Goal: Information Seeking & Learning: Compare options

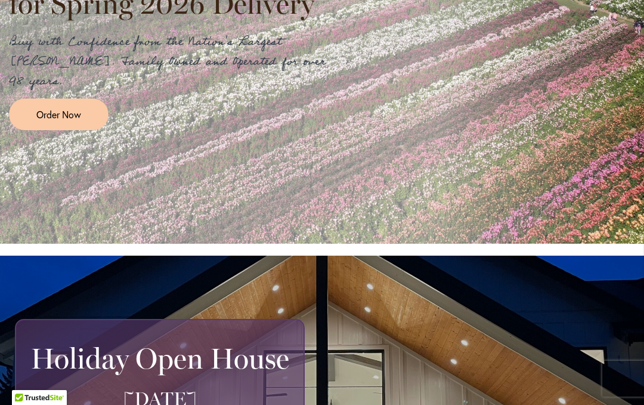
scroll to position [438, 0]
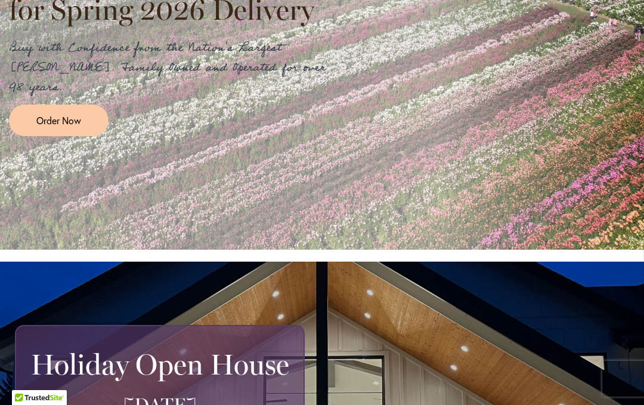
click at [64, 113] on span "Order Now" at bounding box center [58, 120] width 45 height 14
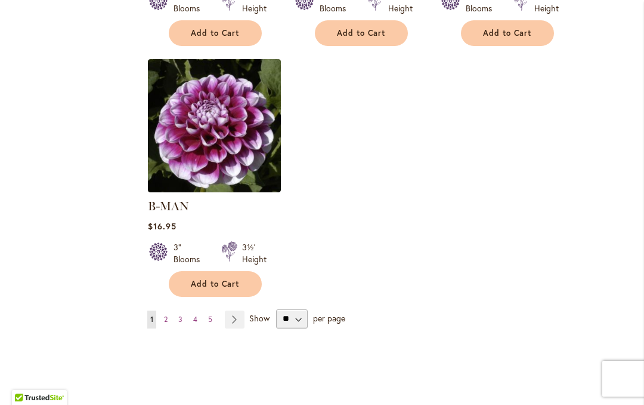
scroll to position [1650, 0]
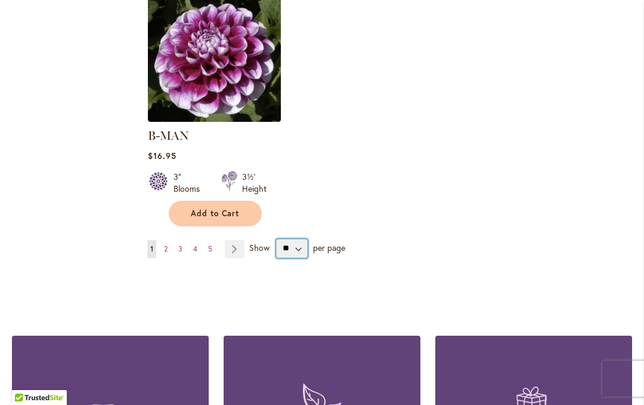
click at [297, 239] on select "** ** ** **" at bounding box center [292, 248] width 32 height 19
select select "**"
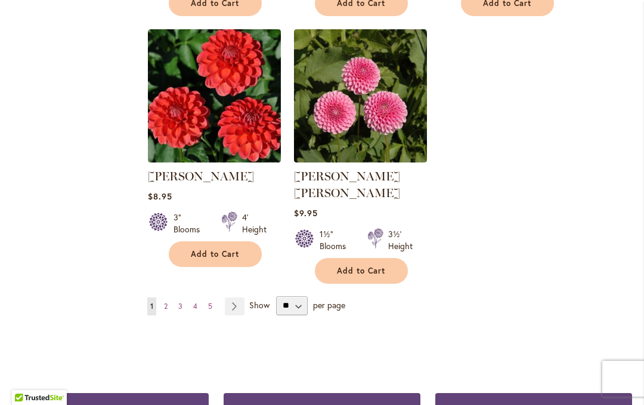
scroll to position [2875, 0]
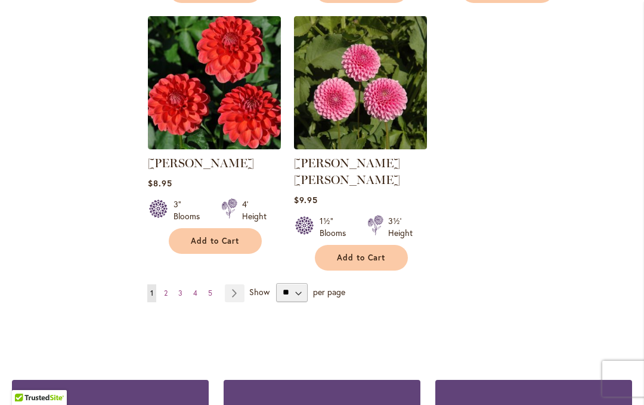
click at [234, 284] on link "Page Next" at bounding box center [235, 293] width 20 height 18
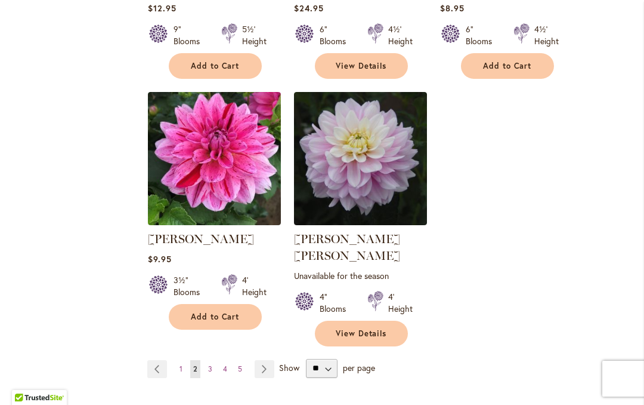
scroll to position [2824, 0]
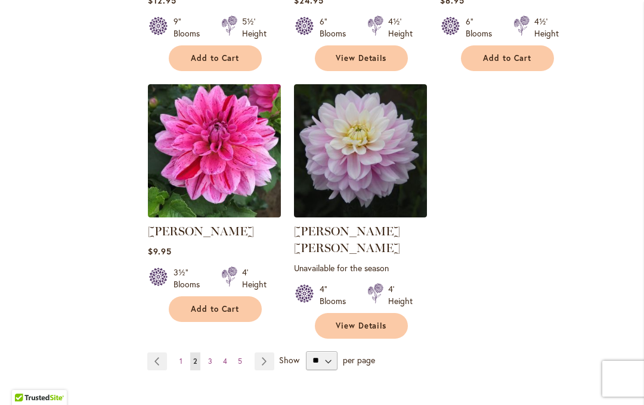
click at [265, 352] on link "Page Next" at bounding box center [265, 361] width 20 height 18
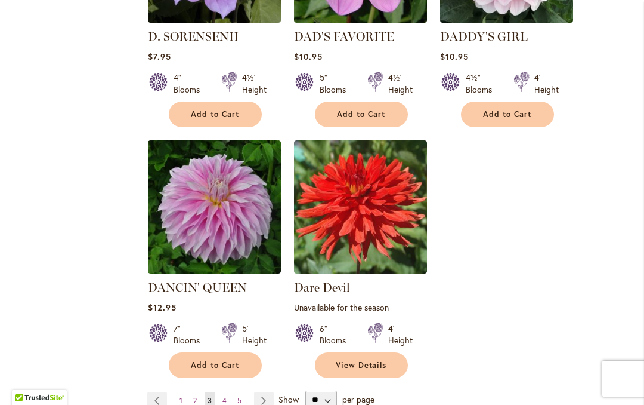
scroll to position [2819, 0]
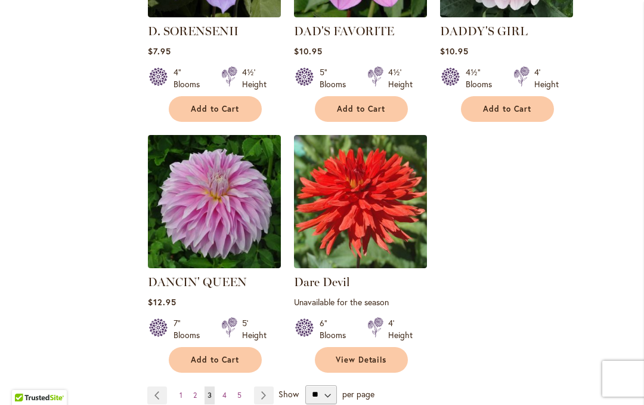
click at [264, 386] on link "Page Next" at bounding box center [264, 395] width 20 height 18
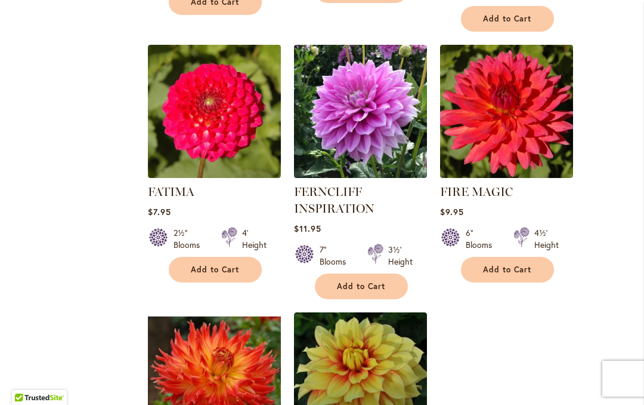
scroll to position [2622, 0]
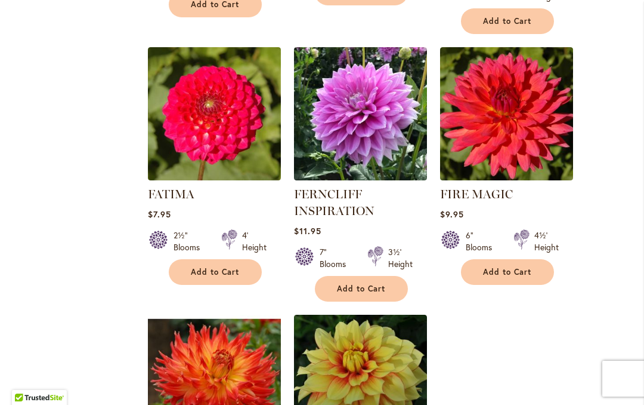
click at [502, 187] on link "FIRE MAGIC" at bounding box center [476, 194] width 73 height 14
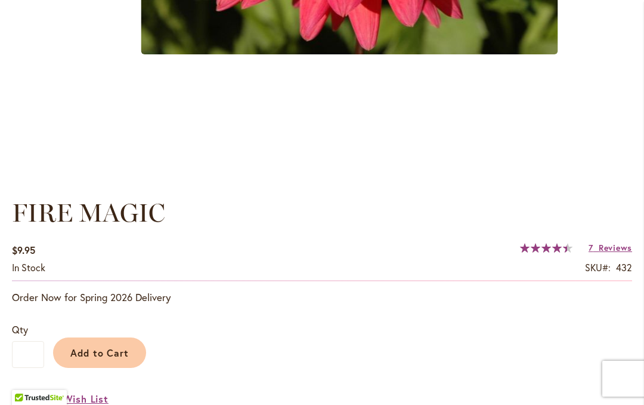
scroll to position [695, 0]
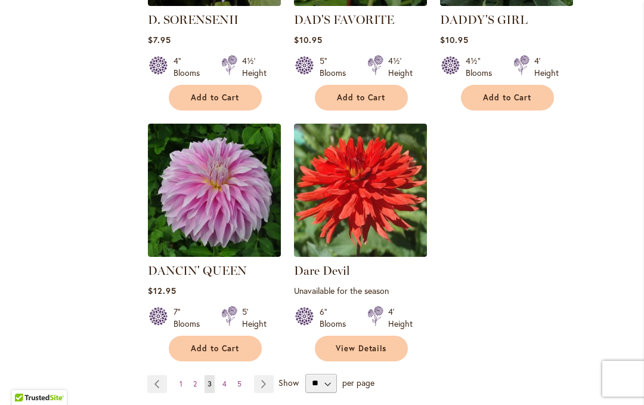
scroll to position [2831, 0]
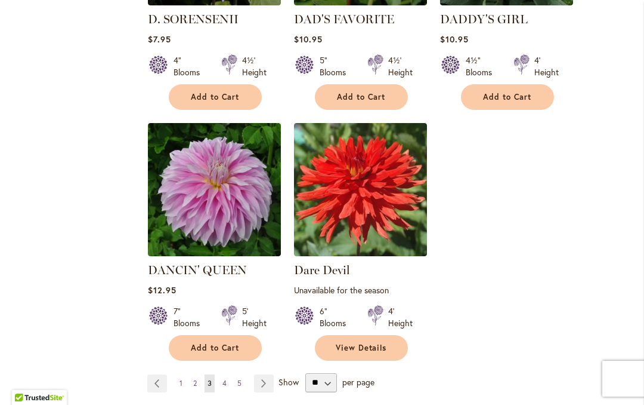
click at [266, 374] on link "Page Next" at bounding box center [264, 383] width 20 height 18
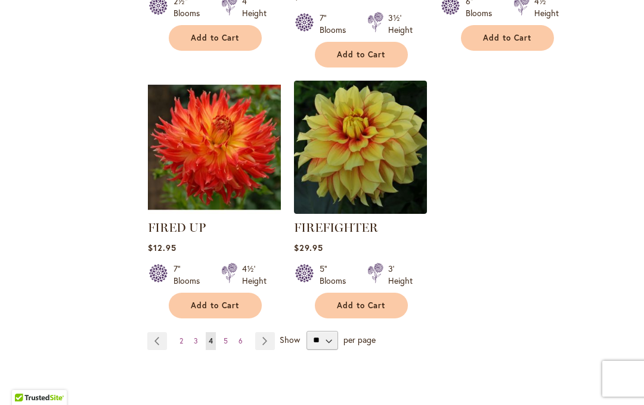
scroll to position [2835, 0]
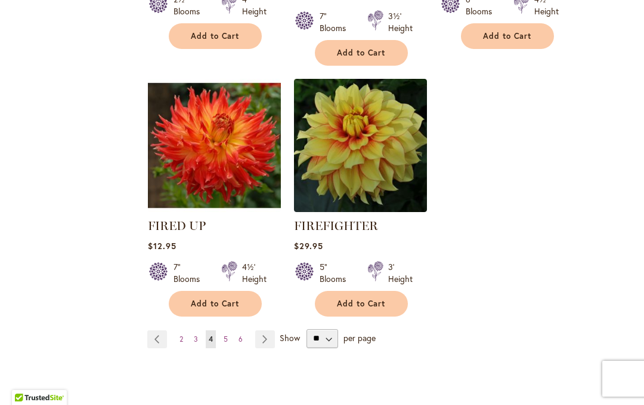
click at [261, 330] on link "Page Next" at bounding box center [265, 339] width 20 height 18
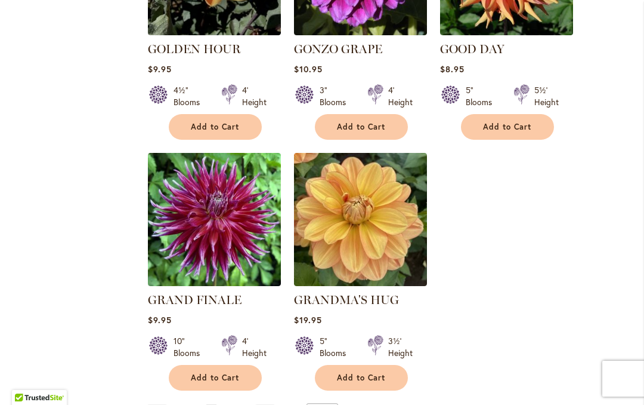
scroll to position [2823, 0]
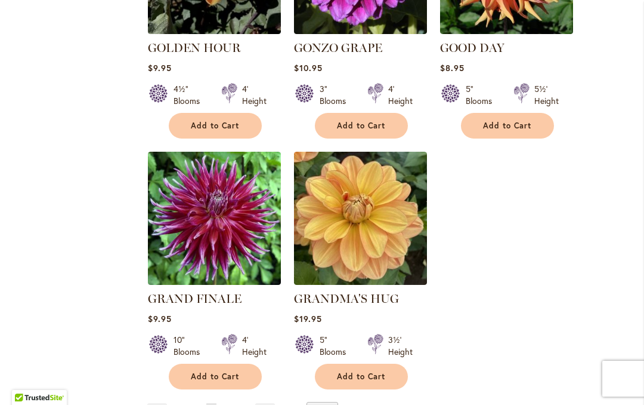
click at [267, 403] on link "Page Next" at bounding box center [265, 412] width 20 height 18
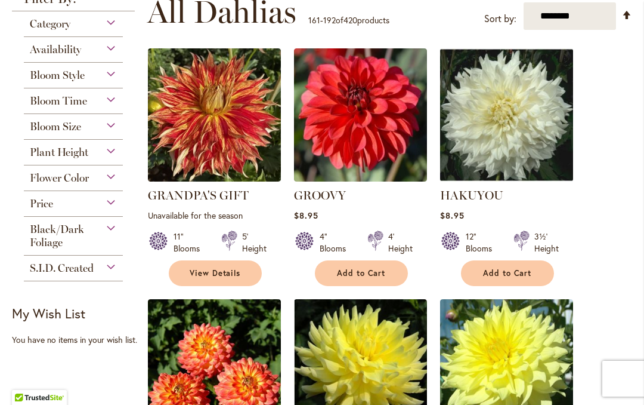
scroll to position [320, 0]
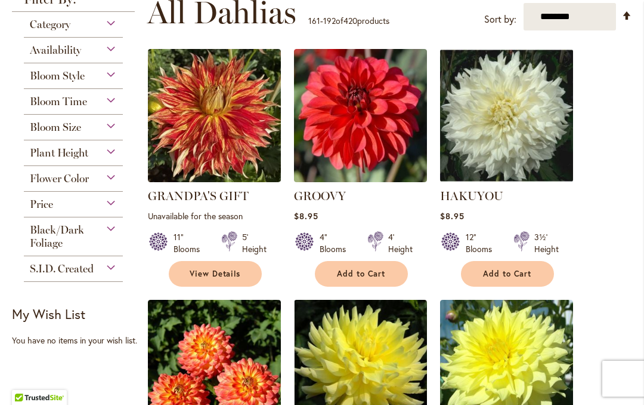
click at [331, 196] on link "GROOVY" at bounding box center [320, 196] width 52 height 14
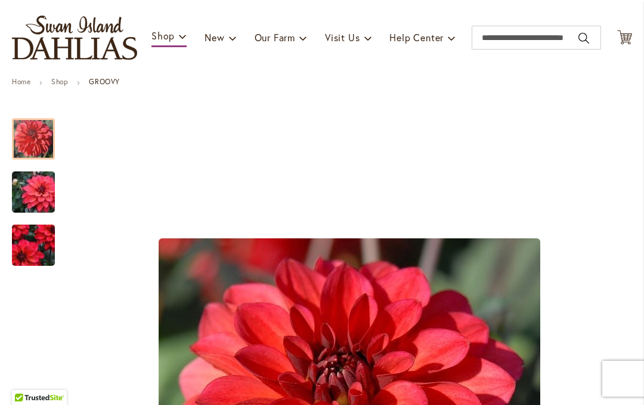
scroll to position [125, 0]
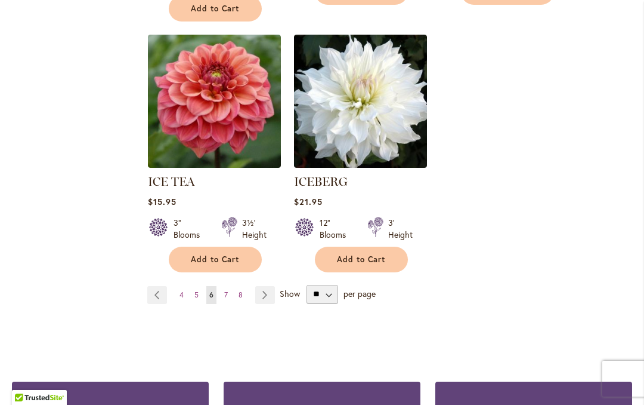
scroll to position [2923, 0]
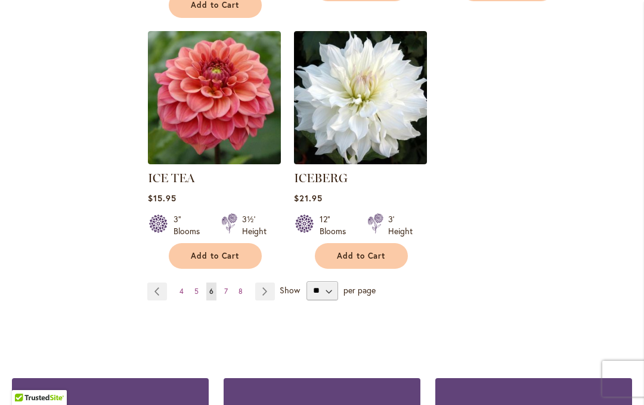
click at [265, 282] on link "Page Next" at bounding box center [265, 291] width 20 height 18
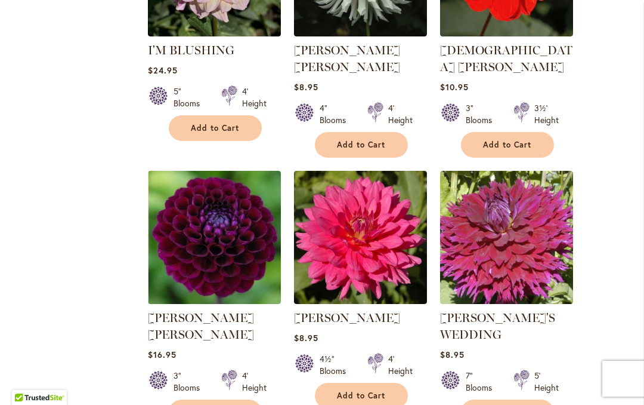
scroll to position [1230, 0]
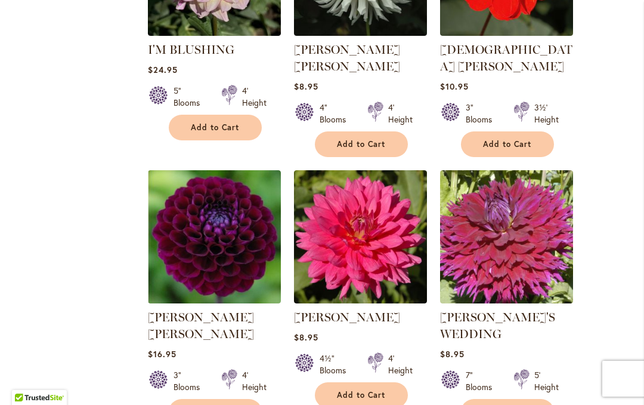
click at [328, 310] on link "[PERSON_NAME]" at bounding box center [347, 317] width 106 height 14
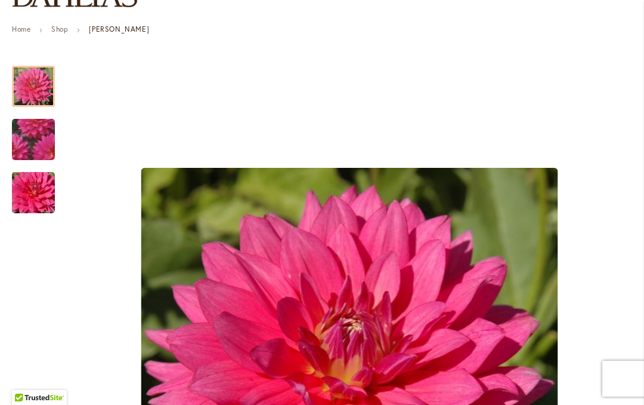
scroll to position [174, 0]
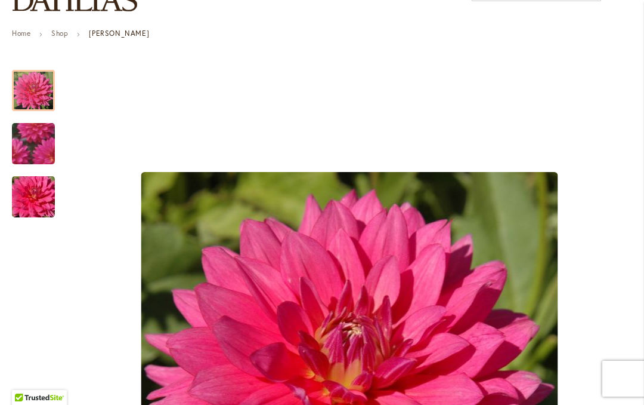
click at [37, 95] on div at bounding box center [33, 90] width 43 height 41
click at [37, 141] on img "JENNA" at bounding box center [33, 144] width 83 height 82
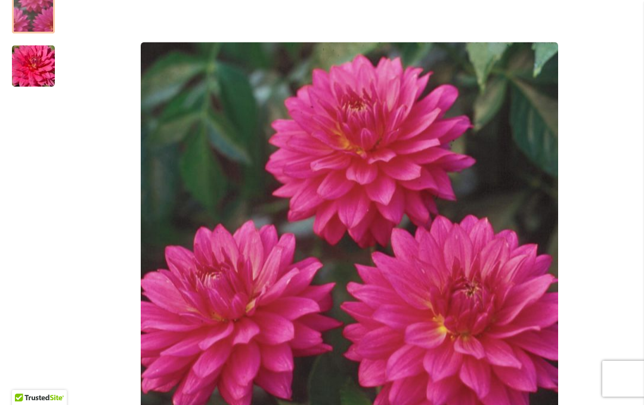
scroll to position [258, 0]
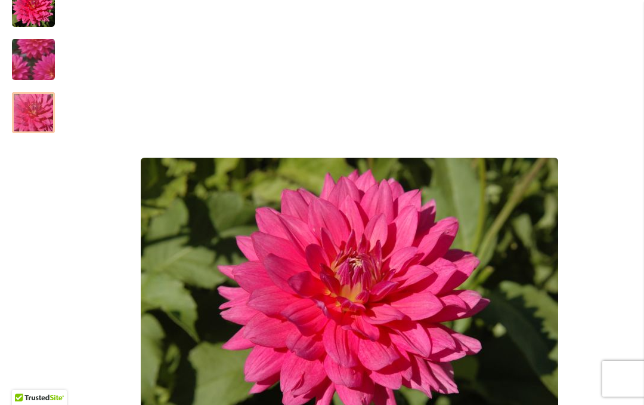
click at [36, 119] on img "JENNA" at bounding box center [33, 112] width 86 height 57
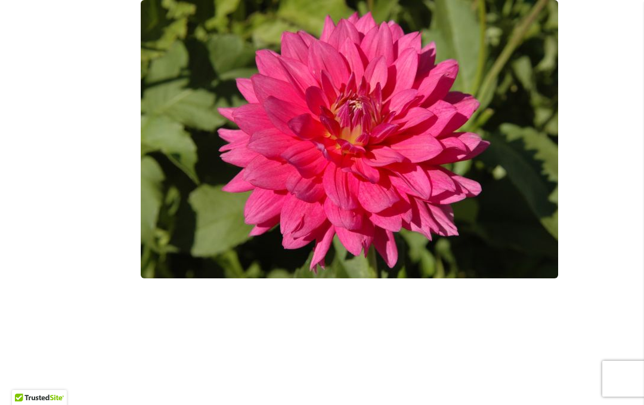
scroll to position [0, 0]
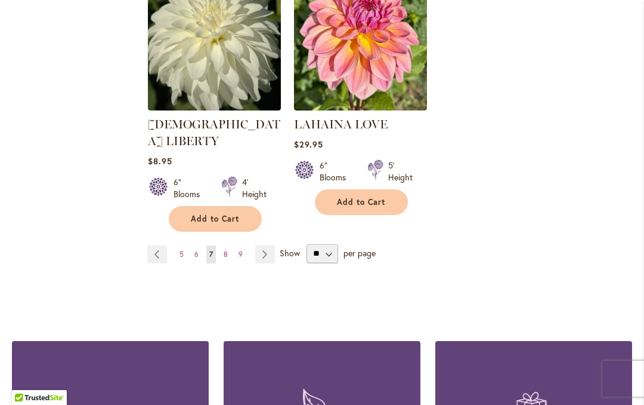
scroll to position [2945, 0]
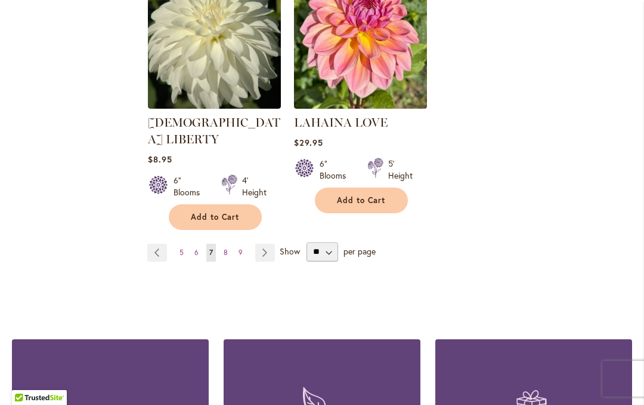
click at [268, 243] on link "Page Next" at bounding box center [265, 252] width 20 height 18
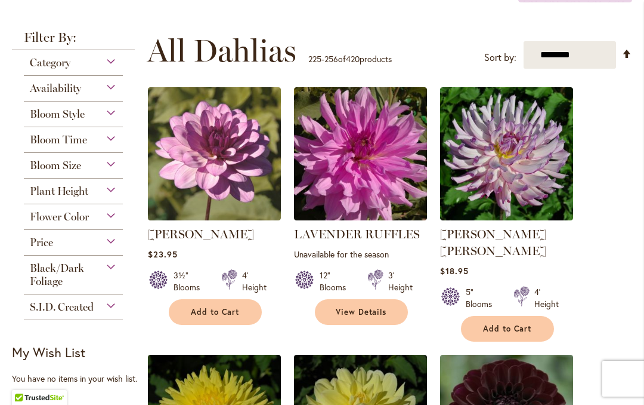
scroll to position [280, 0]
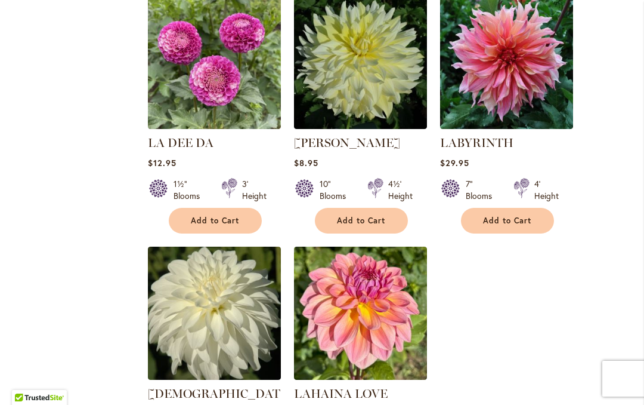
scroll to position [2678, 0]
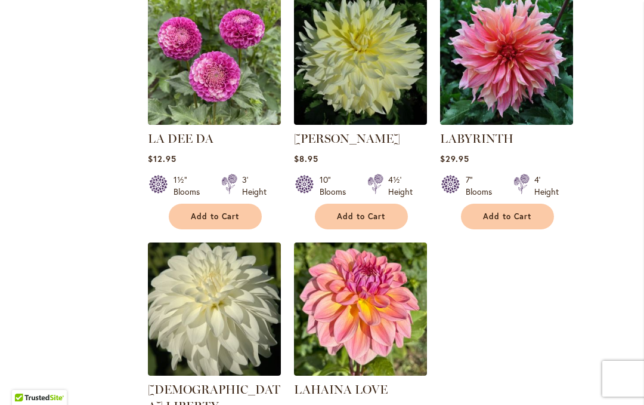
click at [359, 382] on link "LAHAINA LOVE" at bounding box center [341, 389] width 94 height 14
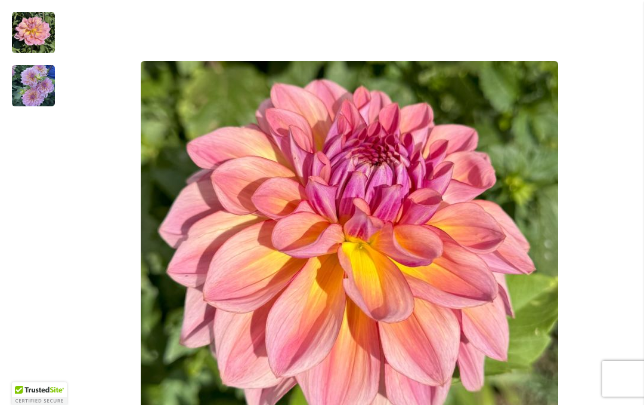
scroll to position [286, 0]
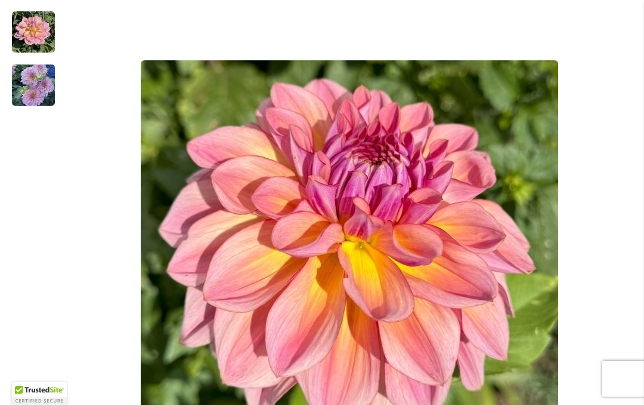
click at [64, 109] on div at bounding box center [322, 269] width 621 height 646
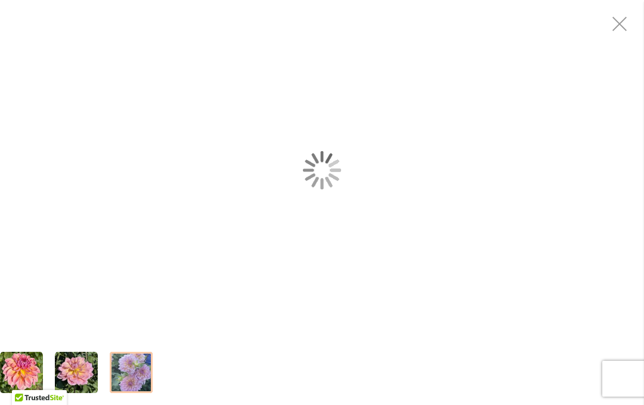
scroll to position [296, 0]
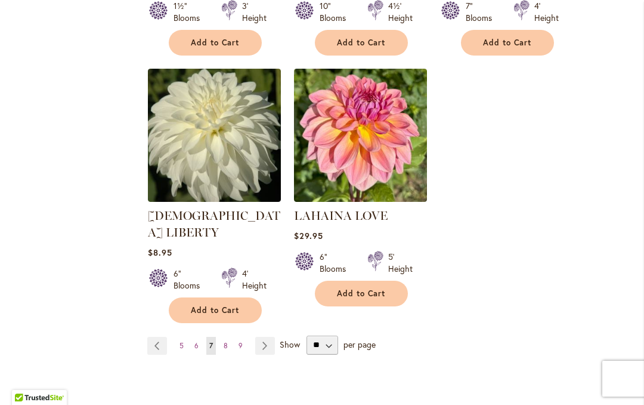
scroll to position [2857, 0]
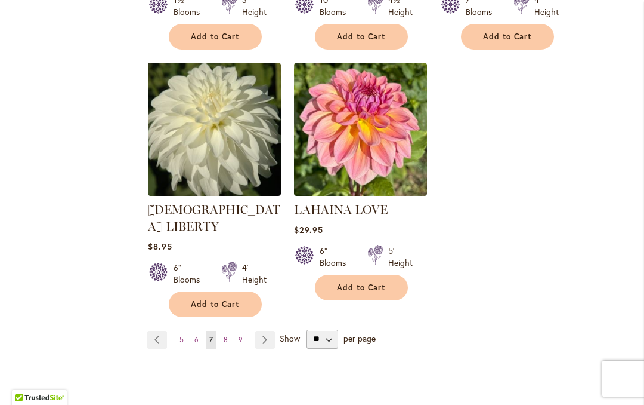
click at [265, 331] on link "Page Next" at bounding box center [265, 340] width 20 height 18
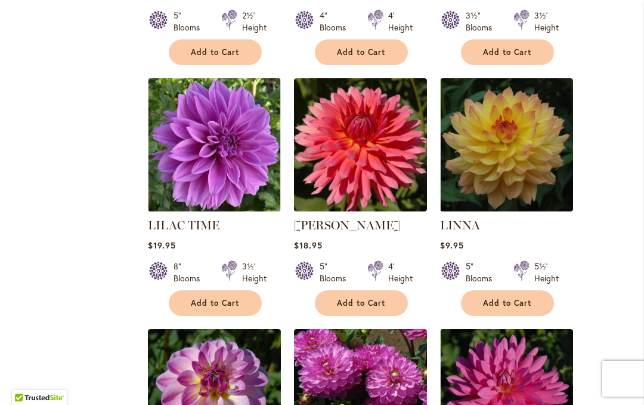
scroll to position [809, 0]
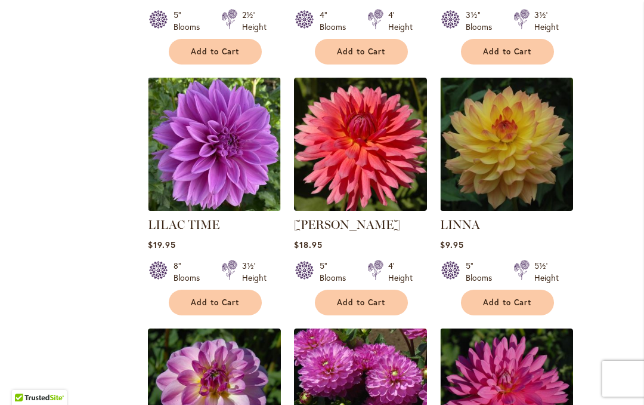
click at [320, 217] on link "[PERSON_NAME]" at bounding box center [347, 224] width 106 height 14
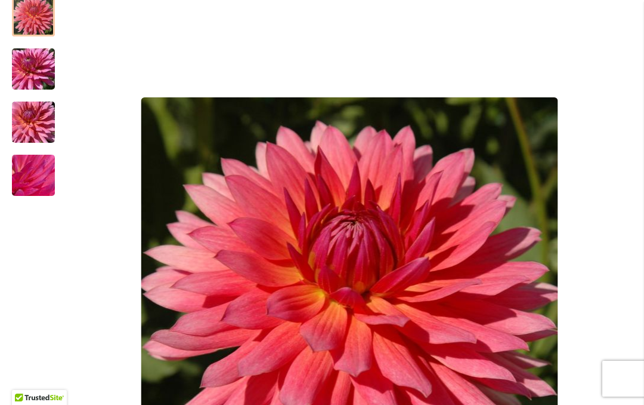
scroll to position [252, 0]
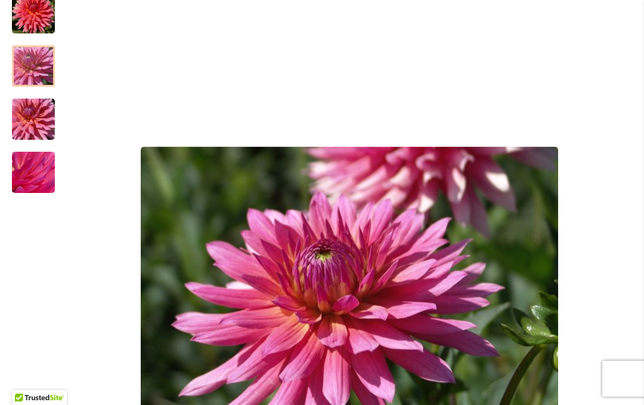
click at [31, 62] on div at bounding box center [33, 65] width 43 height 41
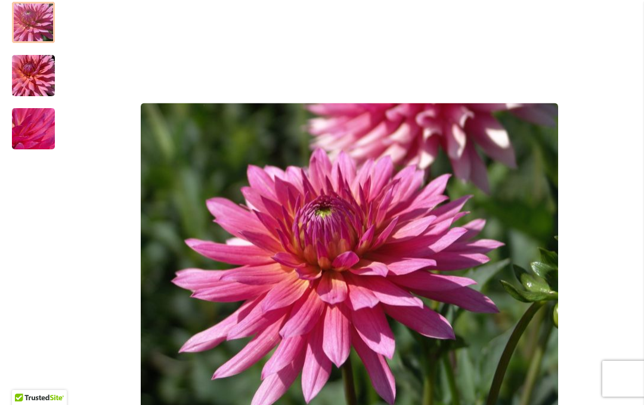
scroll to position [296, 0]
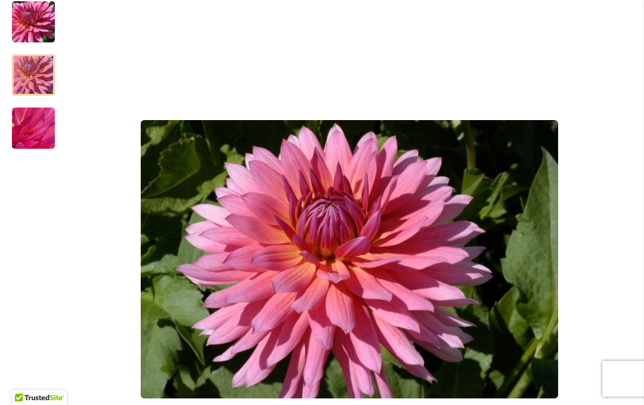
click at [34, 77] on img "LINDY" at bounding box center [33, 75] width 86 height 57
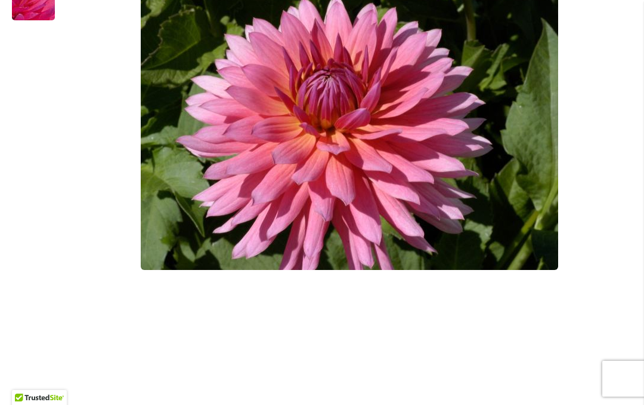
scroll to position [421, 0]
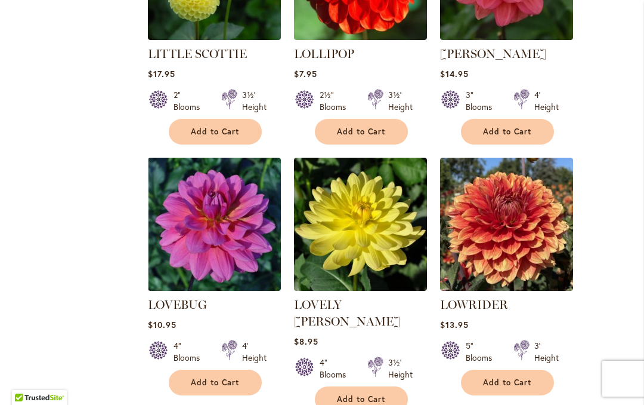
scroll to position [1497, 0]
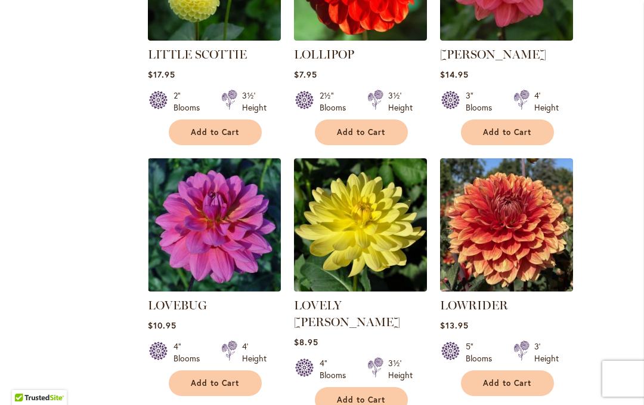
click at [181, 298] on link "LOVEBUG" at bounding box center [177, 305] width 59 height 14
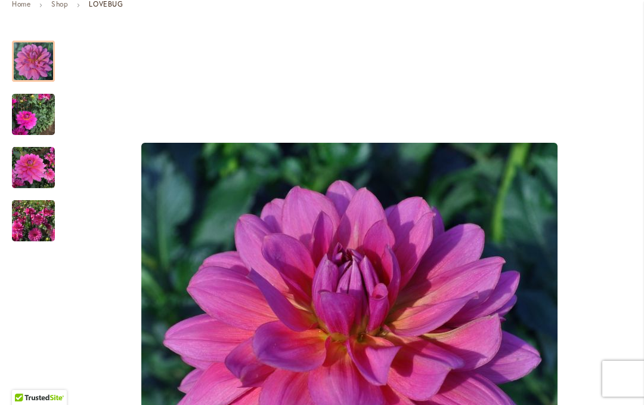
scroll to position [204, 0]
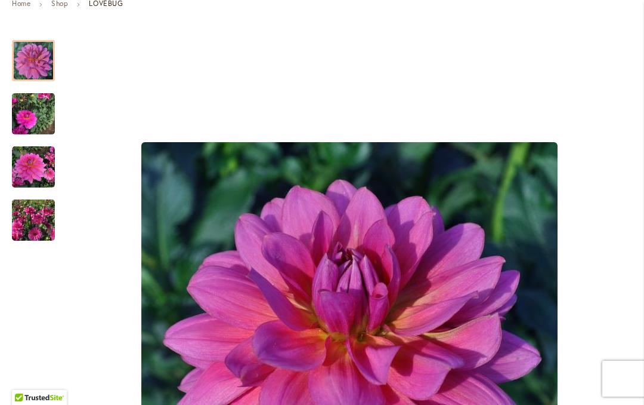
click at [30, 118] on img "LOVEBUG" at bounding box center [33, 113] width 43 height 57
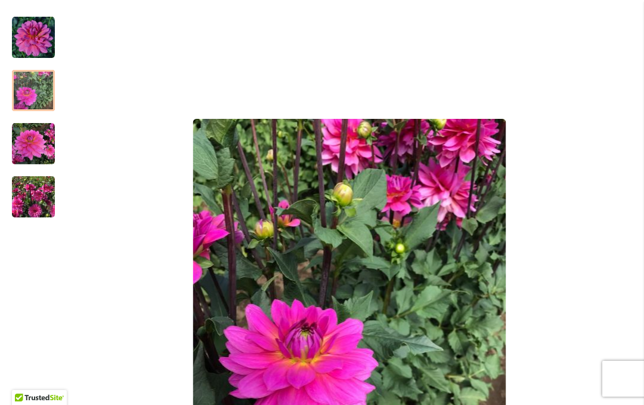
scroll to position [227, 0]
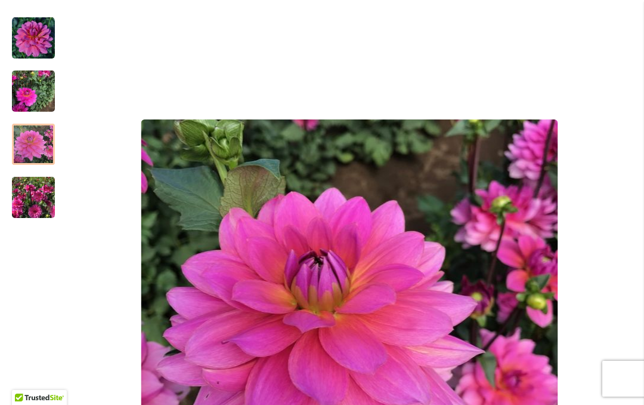
click at [32, 145] on img "LOVEBUG" at bounding box center [33, 144] width 43 height 43
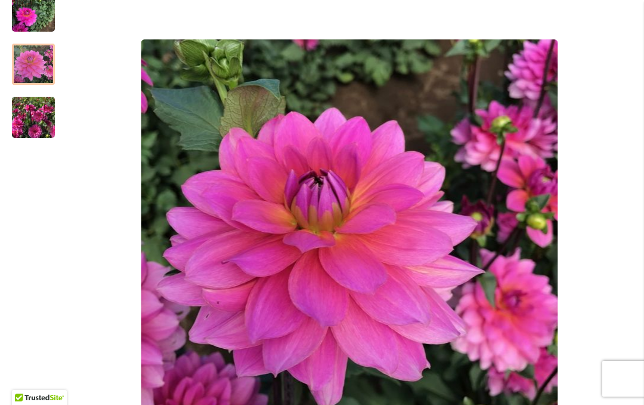
scroll to position [363, 0]
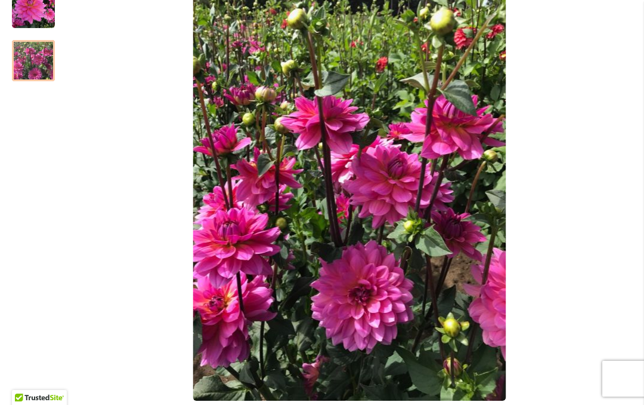
click at [38, 66] on img "LOVEBUG" at bounding box center [33, 60] width 43 height 57
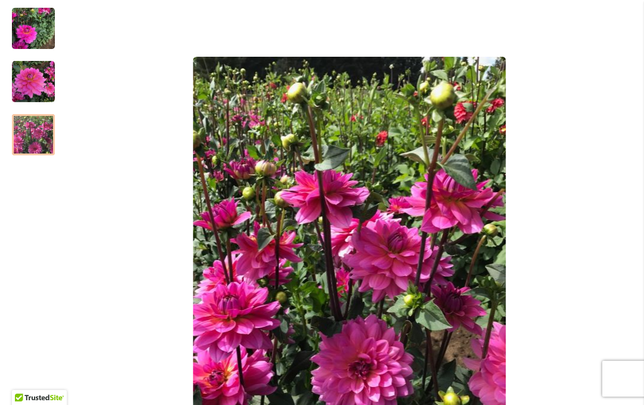
scroll to position [285, 0]
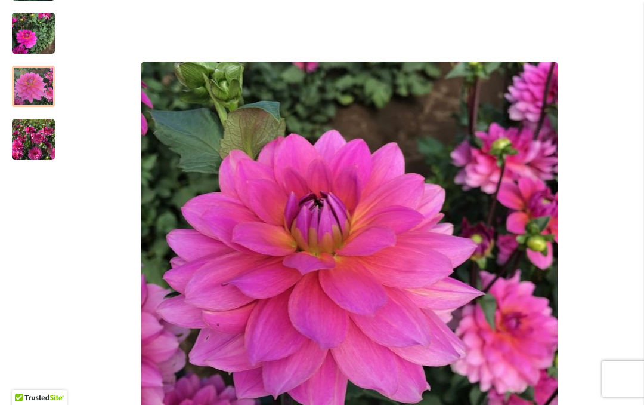
click at [30, 91] on img "LOVEBUG" at bounding box center [33, 86] width 43 height 43
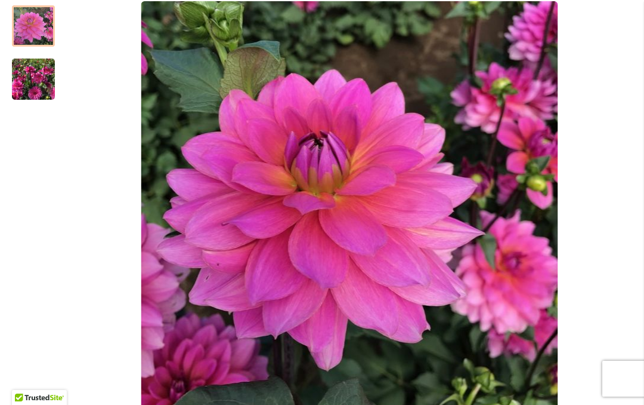
scroll to position [351, 0]
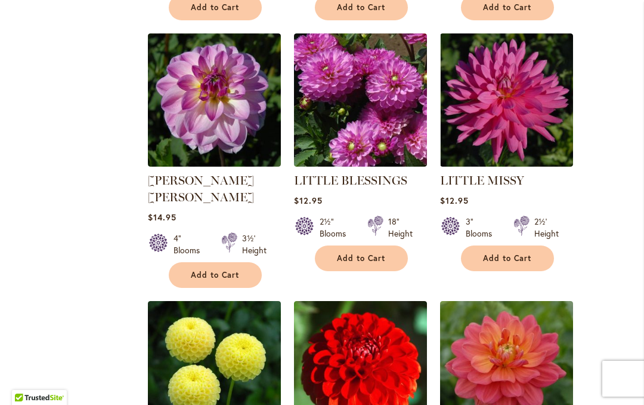
scroll to position [1100, 0]
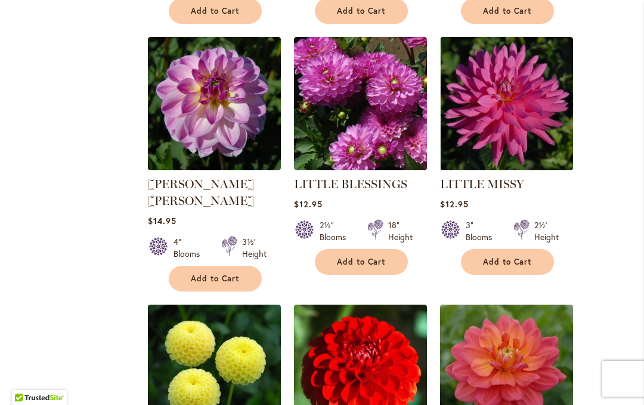
click at [510, 177] on link "LITTLE MISSY" at bounding box center [482, 184] width 84 height 14
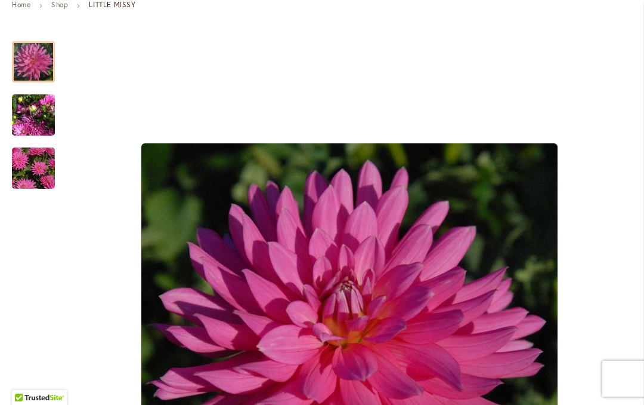
scroll to position [204, 0]
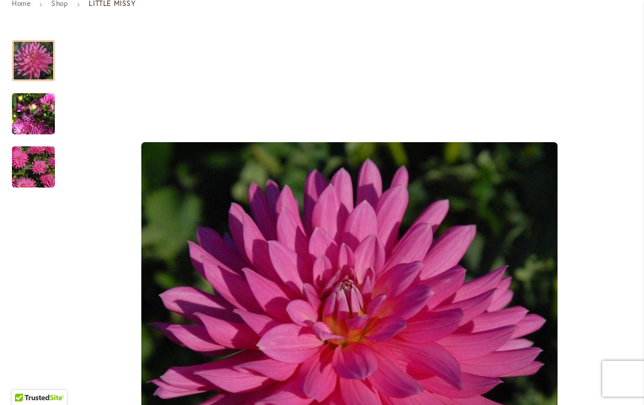
click at [24, 113] on img "LITTLE MISSY" at bounding box center [33, 113] width 43 height 57
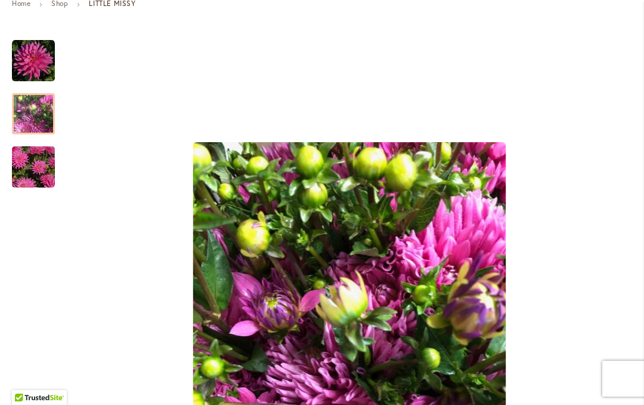
click at [22, 162] on img "LITTLE MISSY" at bounding box center [33, 166] width 86 height 57
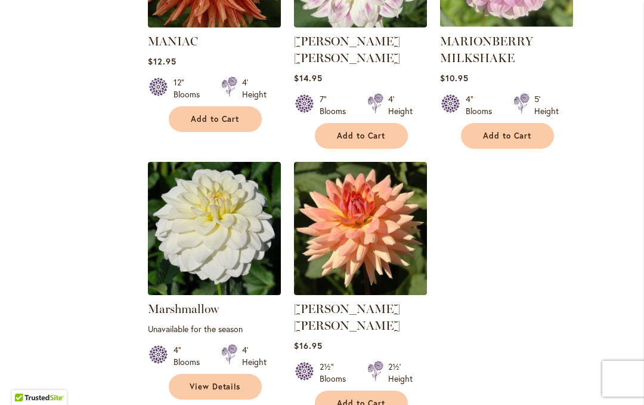
scroll to position [2791, 0]
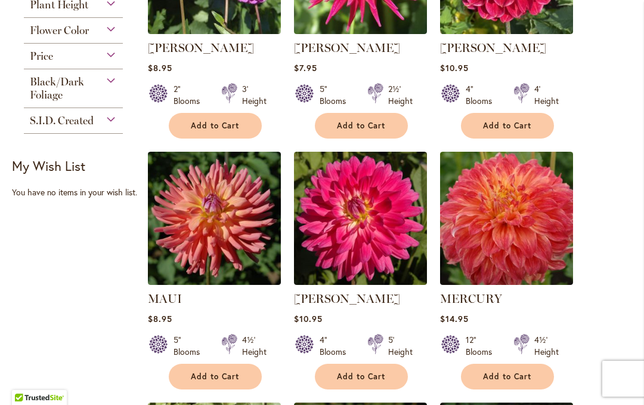
scroll to position [468, 0]
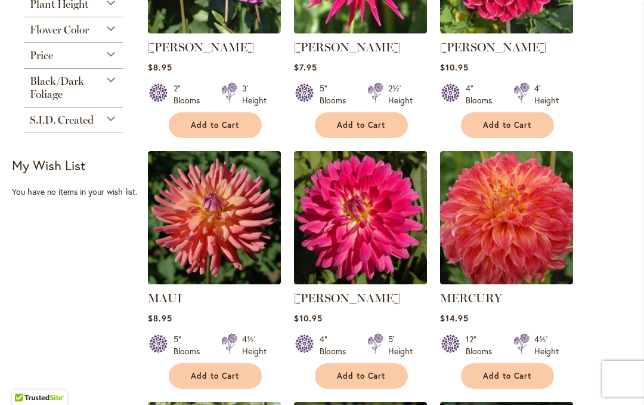
click at [336, 294] on link "MELISSA M" at bounding box center [347, 298] width 106 height 14
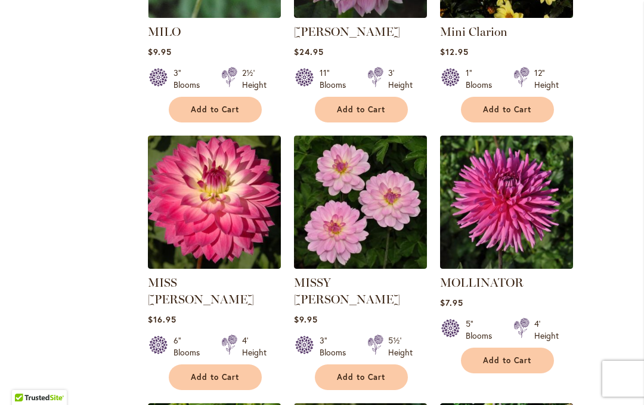
scroll to position [1236, 0]
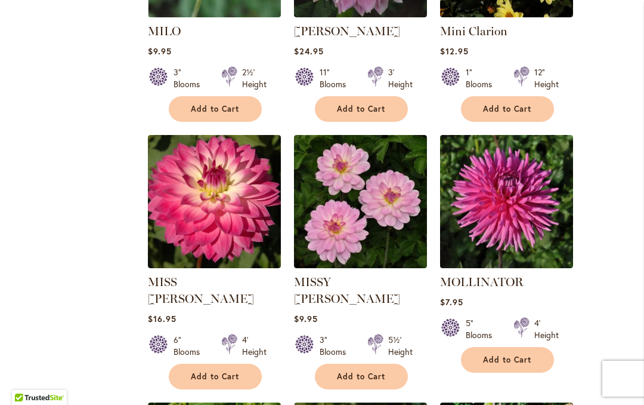
click at [206, 283] on link "MISS DELILAH" at bounding box center [201, 289] width 106 height 31
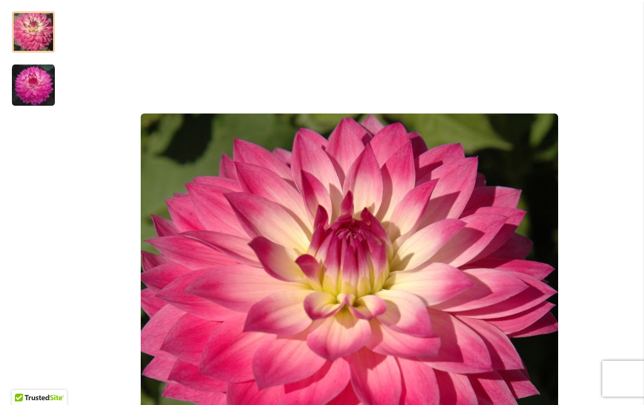
scroll to position [234, 0]
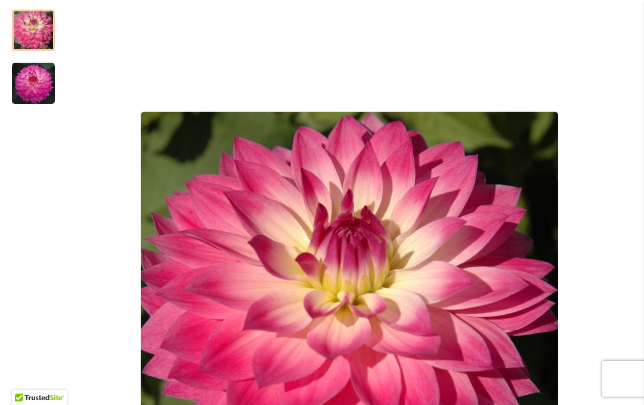
click at [25, 83] on img "MISS DELILAH" at bounding box center [33, 83] width 43 height 43
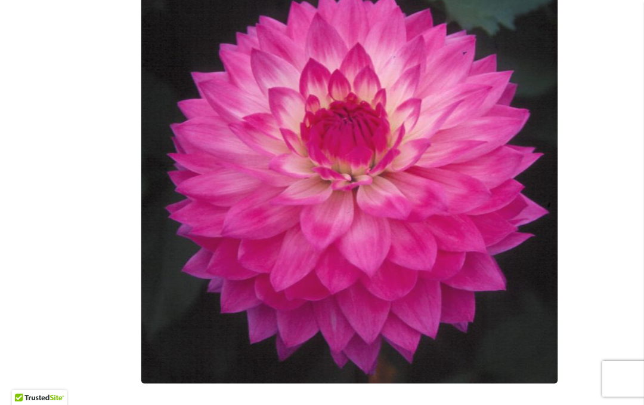
scroll to position [372, 0]
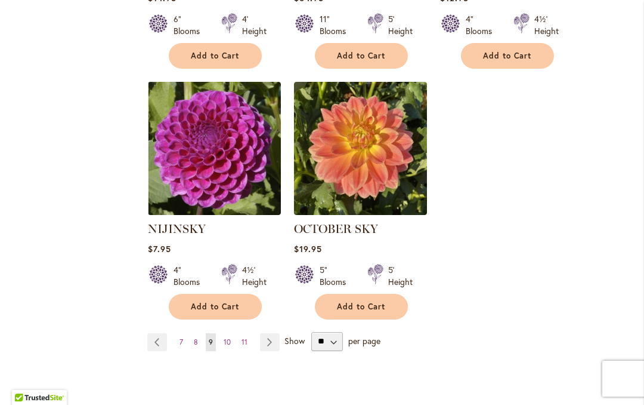
scroll to position [2880, 0]
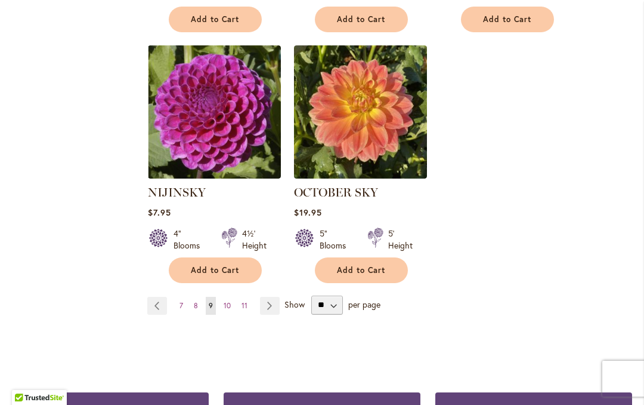
click at [274, 297] on link "Page Next" at bounding box center [270, 306] width 20 height 18
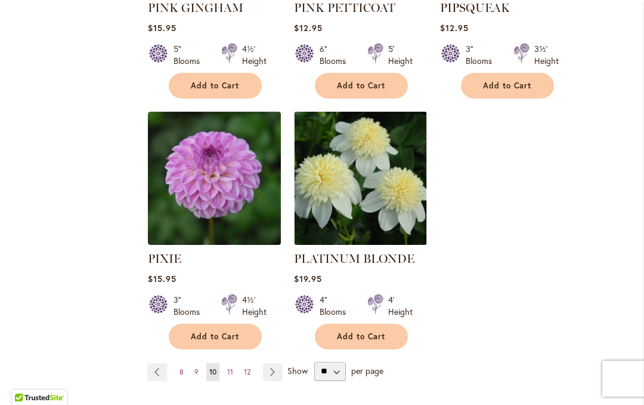
scroll to position [2850, 0]
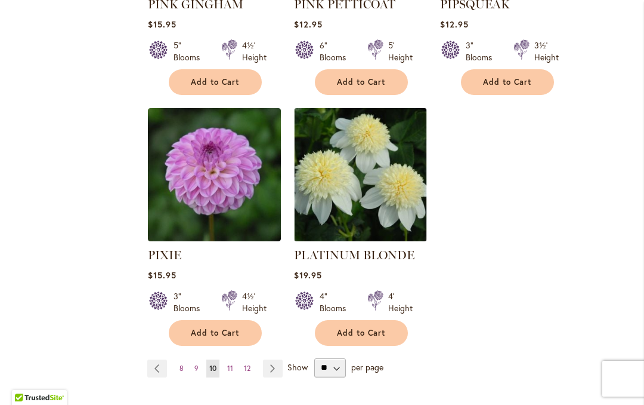
click at [278, 359] on link "Page Next" at bounding box center [273, 368] width 20 height 18
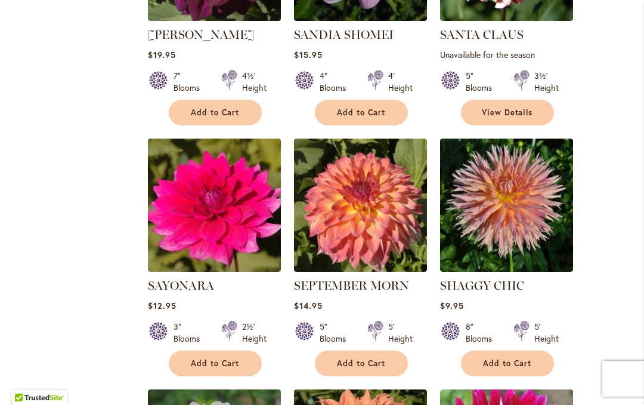
scroll to position [1750, 0]
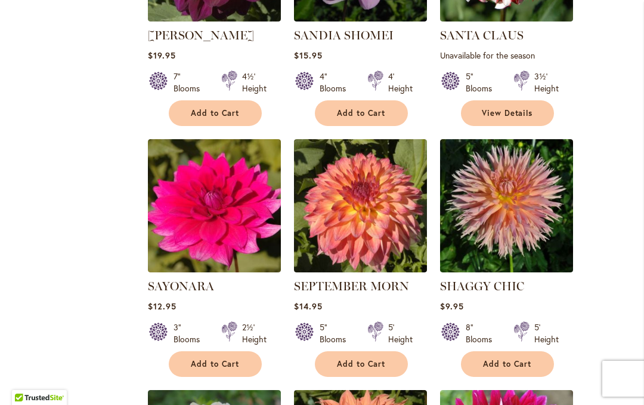
click at [371, 287] on link "SEPTEMBER MORN" at bounding box center [351, 286] width 115 height 14
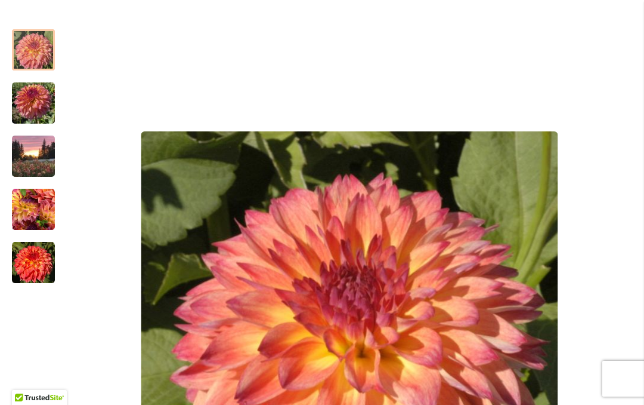
scroll to position [215, 0]
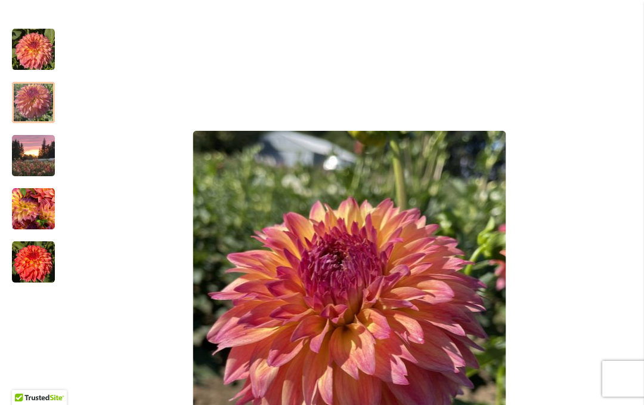
click at [40, 104] on img "SEPTEMBER MORN" at bounding box center [33, 102] width 43 height 57
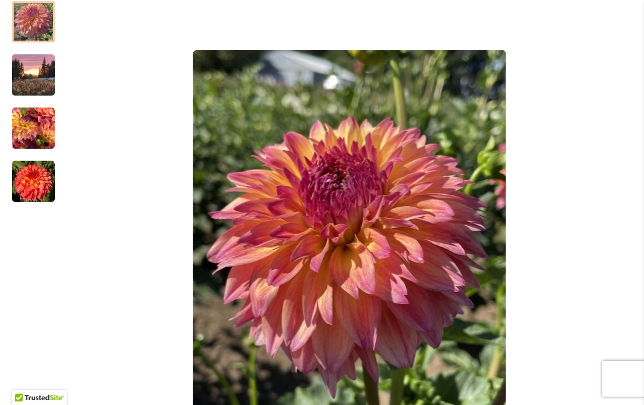
scroll to position [307, 0]
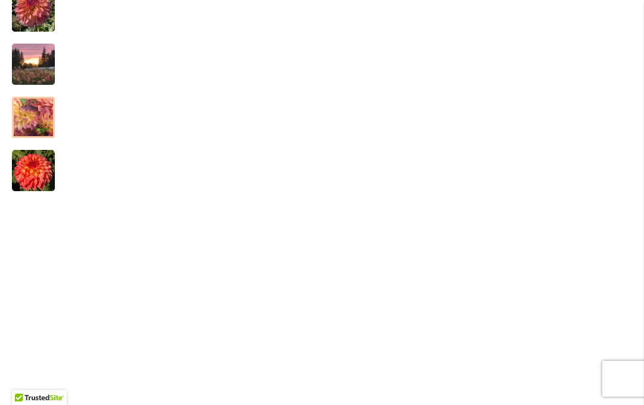
click at [39, 118] on img "September Morn" at bounding box center [33, 117] width 43 height 43
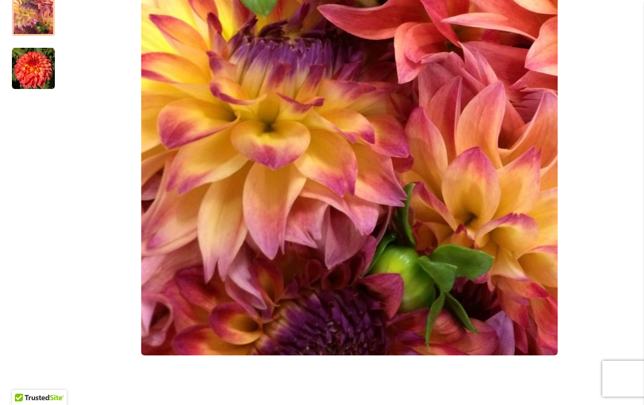
scroll to position [408, 0]
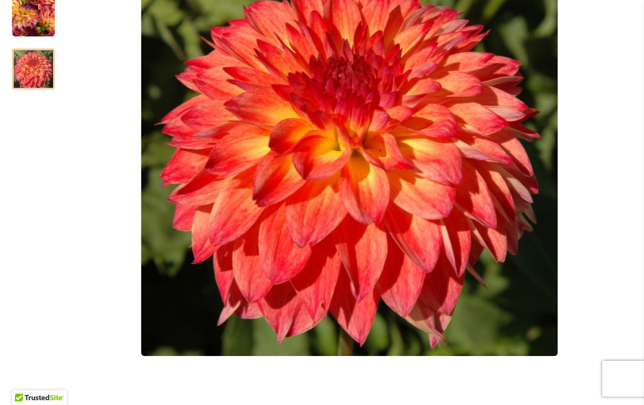
click at [36, 72] on img "September Morn" at bounding box center [33, 69] width 43 height 43
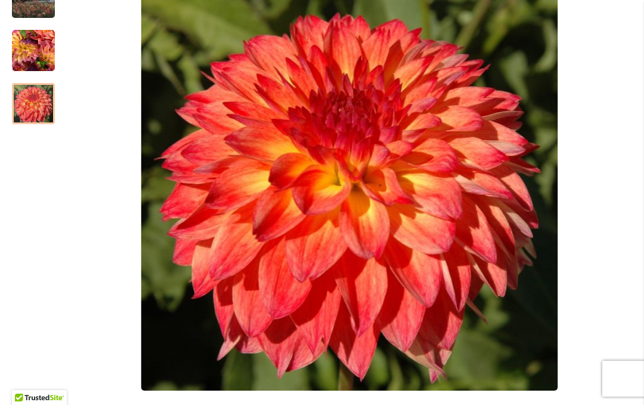
scroll to position [374, 0]
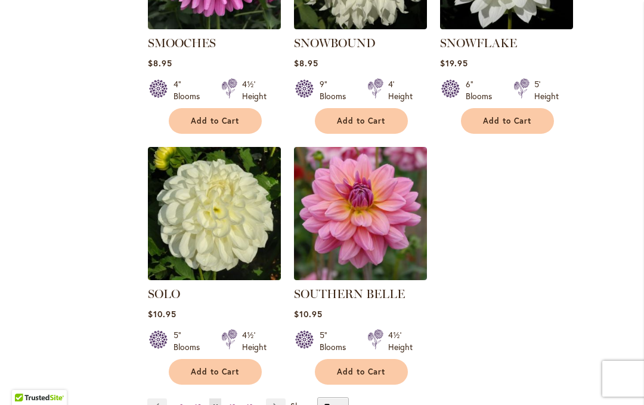
scroll to position [2762, 0]
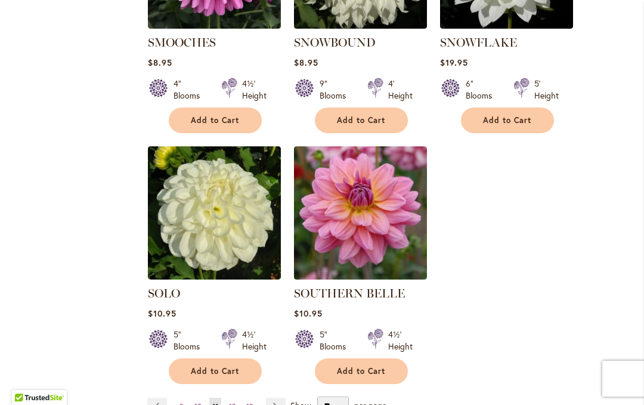
click at [365, 286] on link "SOUTHERN BELLE" at bounding box center [349, 293] width 111 height 14
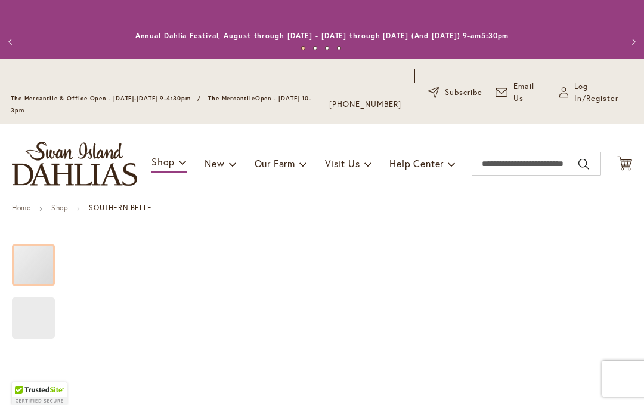
scroll to position [194, 0]
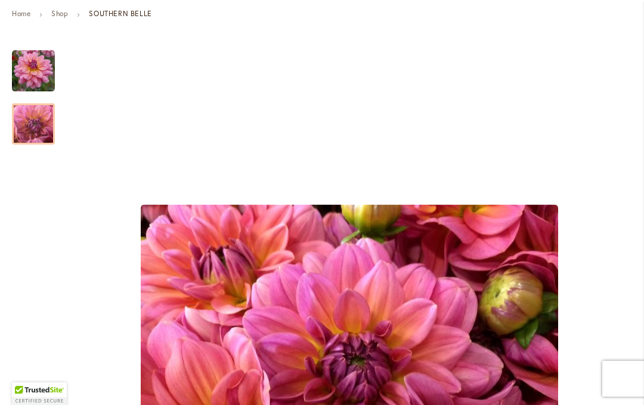
click at [35, 122] on img "SOUTHERN BELLE" at bounding box center [33, 124] width 86 height 64
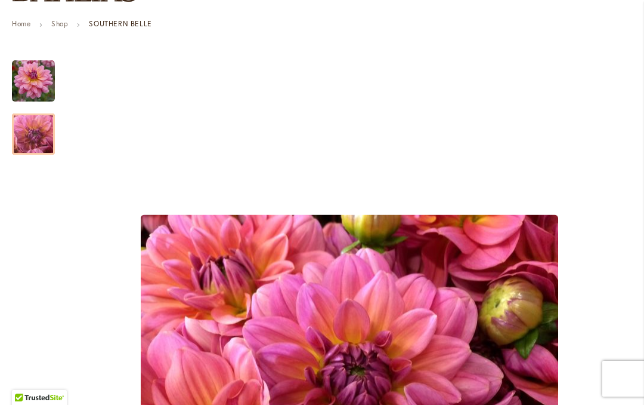
scroll to position [184, 0]
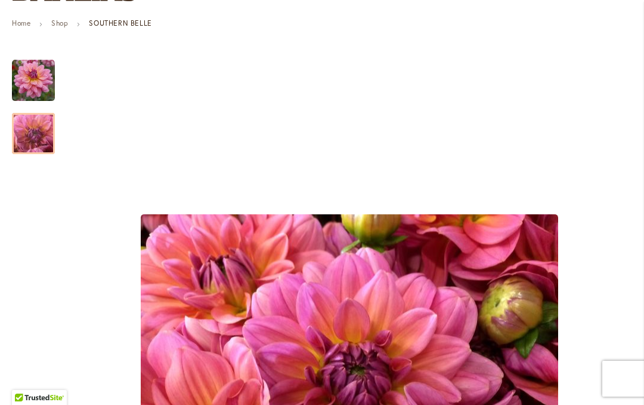
click at [31, 79] on img "SOUTHERN BELLE" at bounding box center [33, 80] width 43 height 43
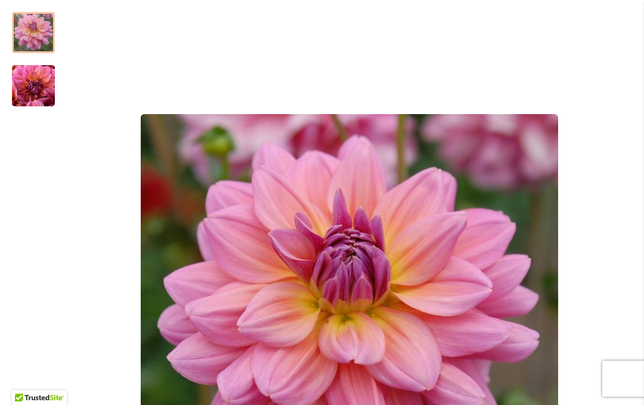
scroll to position [234, 0]
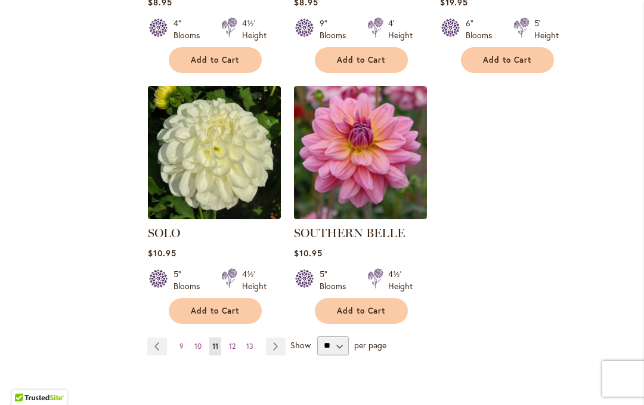
scroll to position [2824, 0]
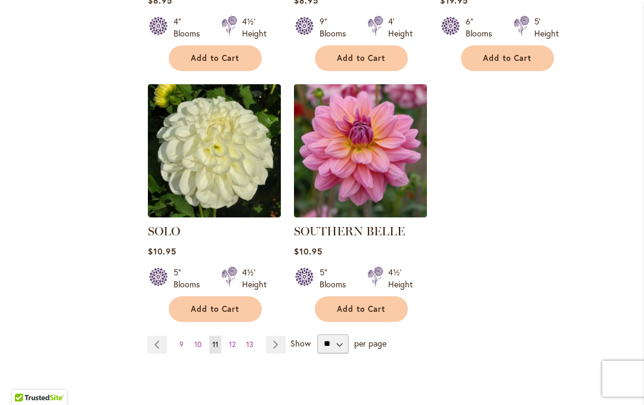
click at [233, 340] on span "12" at bounding box center [232, 344] width 7 height 9
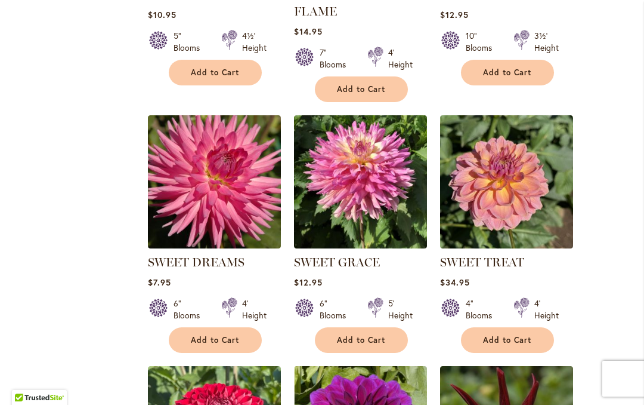
scroll to position [1274, 0]
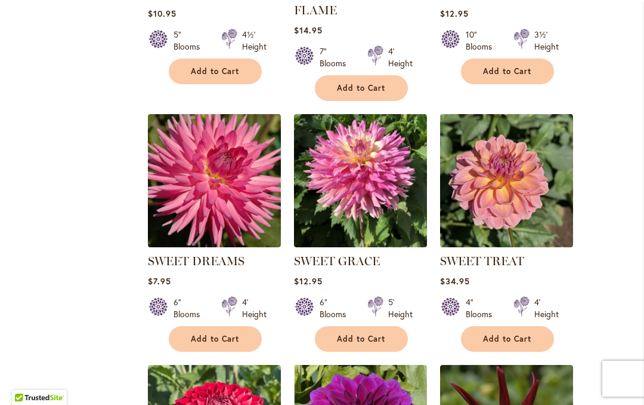
click at [351, 258] on link "SWEET GRACE" at bounding box center [337, 261] width 86 height 14
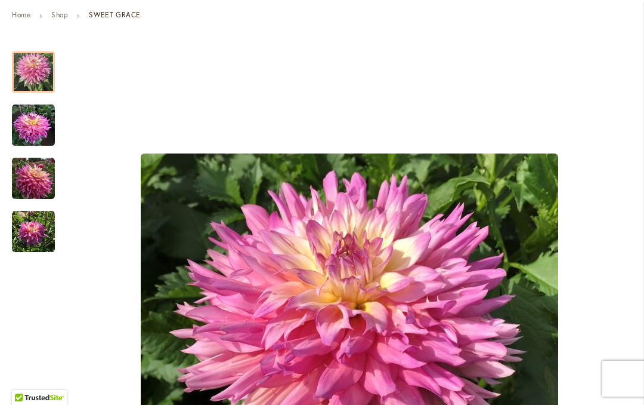
scroll to position [172, 0]
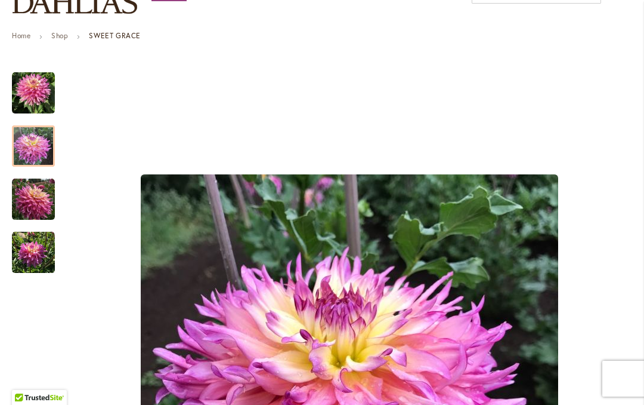
click at [27, 148] on img "SWEET GRACE" at bounding box center [33, 146] width 43 height 43
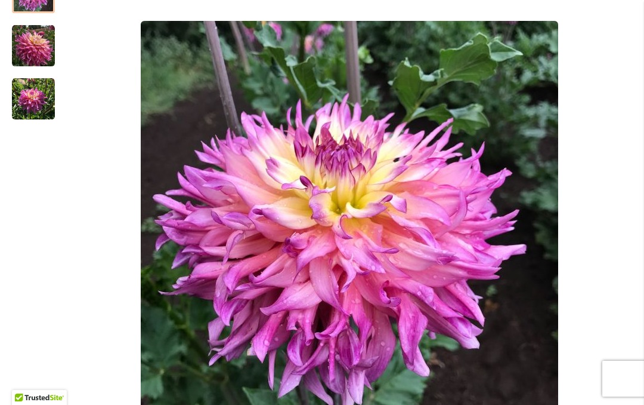
scroll to position [330, 0]
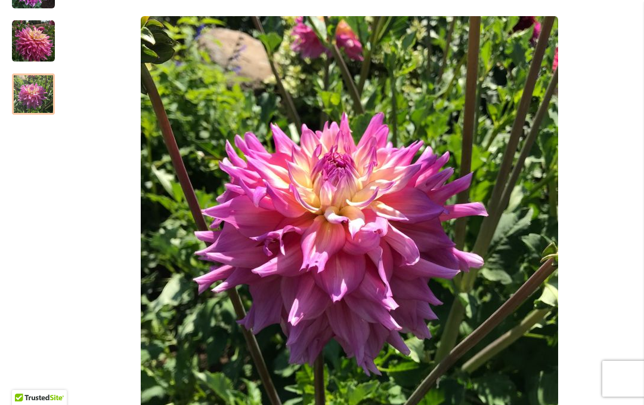
click at [28, 102] on img "SWEET GRACE" at bounding box center [33, 94] width 43 height 43
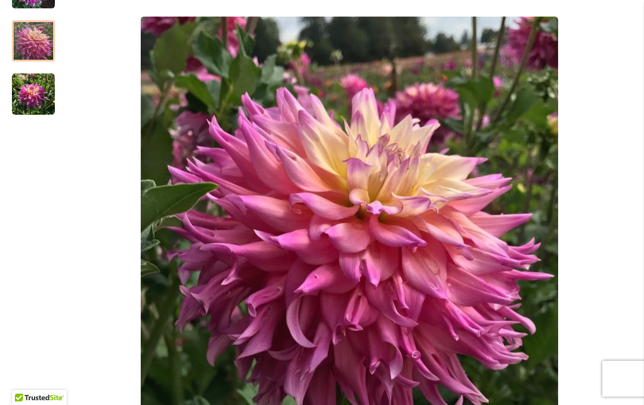
click at [29, 46] on div at bounding box center [33, 40] width 43 height 41
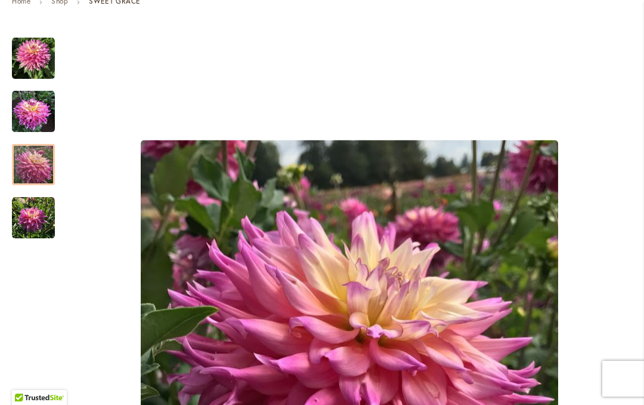
scroll to position [206, 0]
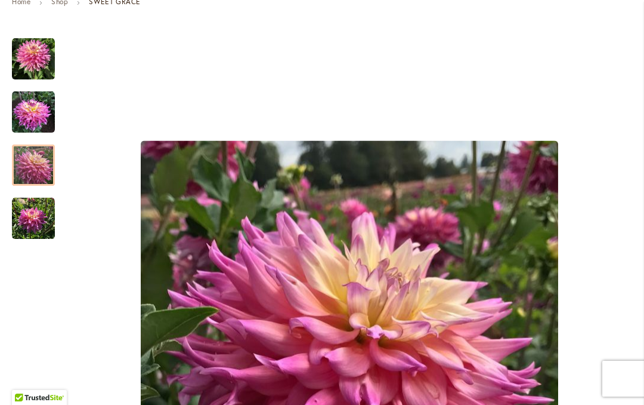
click at [29, 64] on img "SWEET GRACE" at bounding box center [33, 59] width 43 height 43
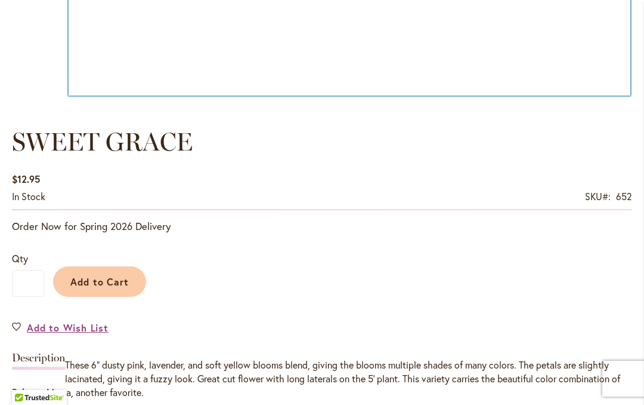
scroll to position [781, 0]
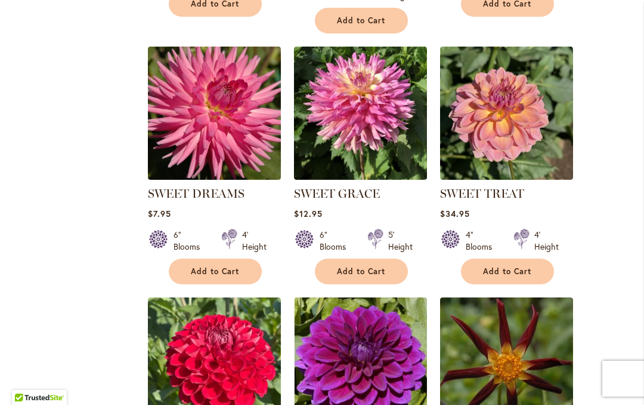
scroll to position [1338, 0]
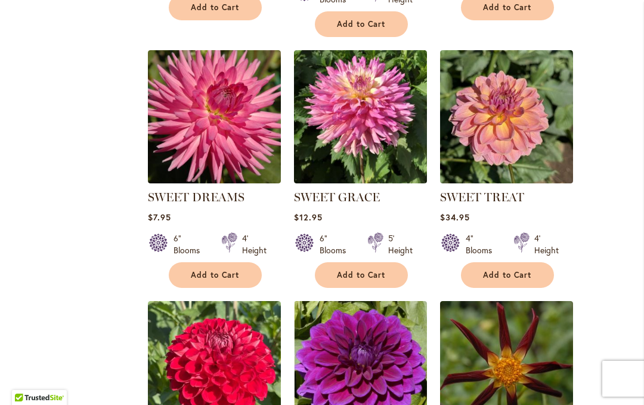
click at [208, 192] on link "SWEET DREAMS" at bounding box center [196, 197] width 97 height 14
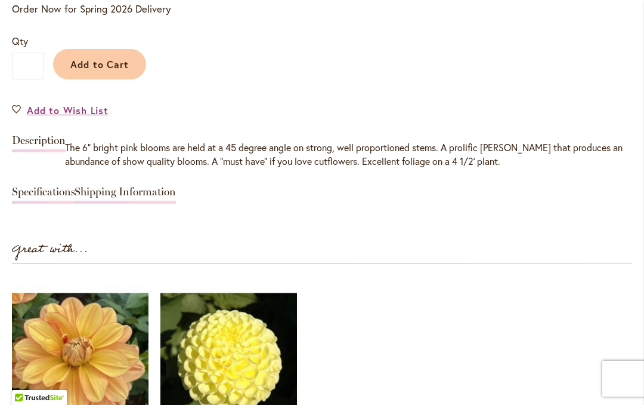
scroll to position [1024, 0]
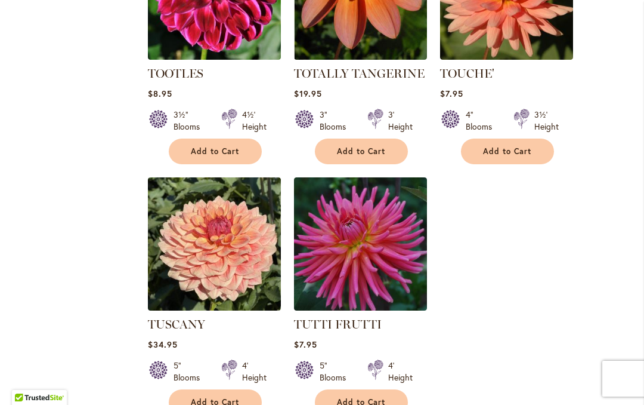
scroll to position [2732, 0]
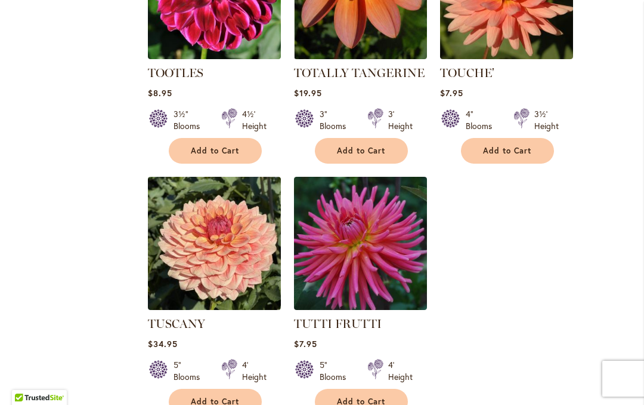
click at [358, 316] on link "TUTTI FRUTTI" at bounding box center [338, 323] width 88 height 14
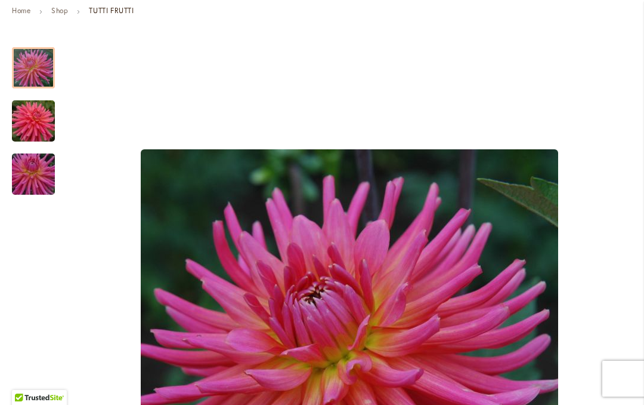
scroll to position [194, 0]
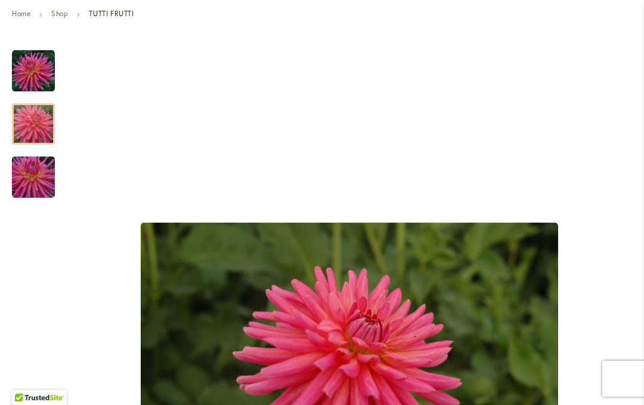
click at [33, 128] on img "TUTTI FRUTTI" at bounding box center [33, 123] width 86 height 57
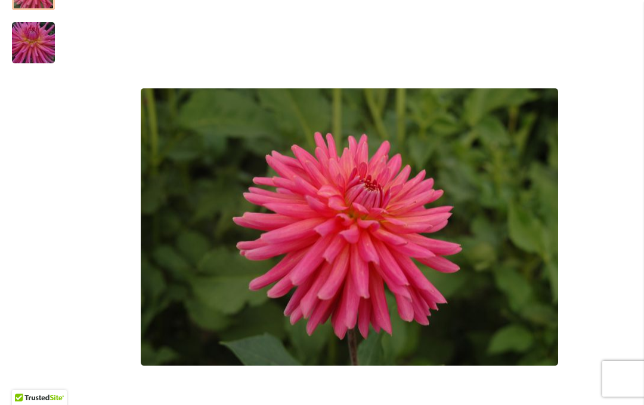
scroll to position [337, 0]
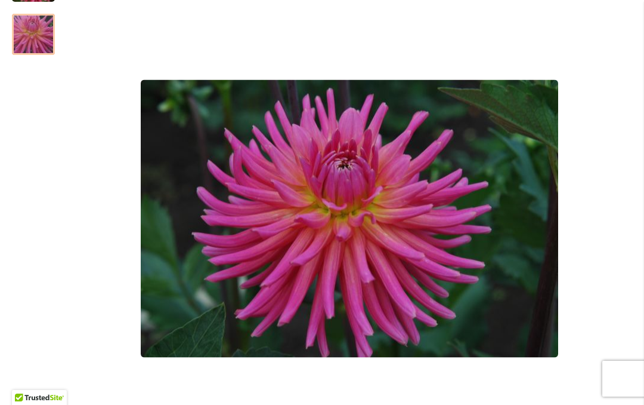
click at [32, 41] on img "TUTTI FRUTTI" at bounding box center [33, 34] width 86 height 57
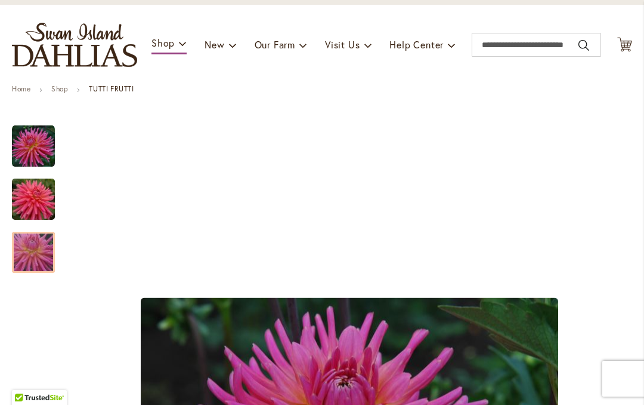
scroll to position [119, 0]
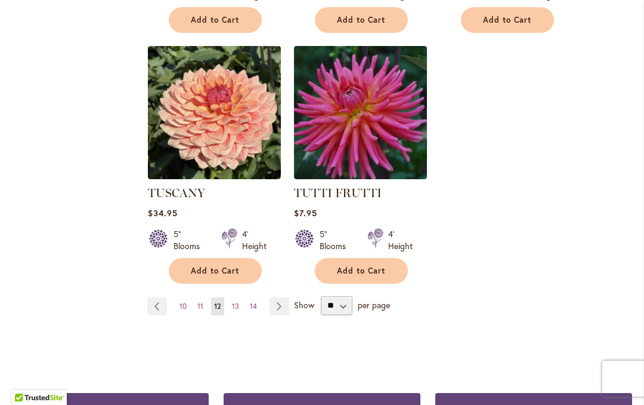
scroll to position [2860, 0]
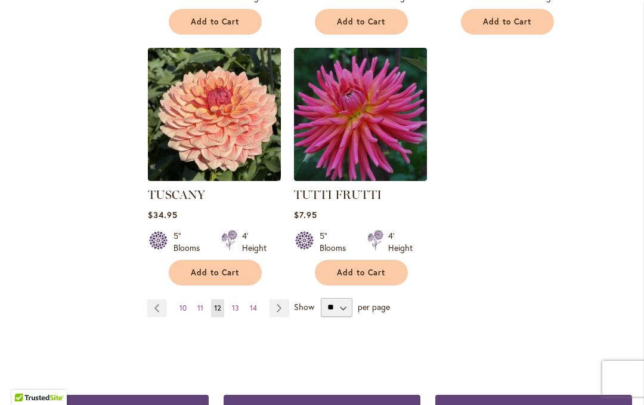
click at [283, 299] on link "Page Next" at bounding box center [280, 308] width 20 height 18
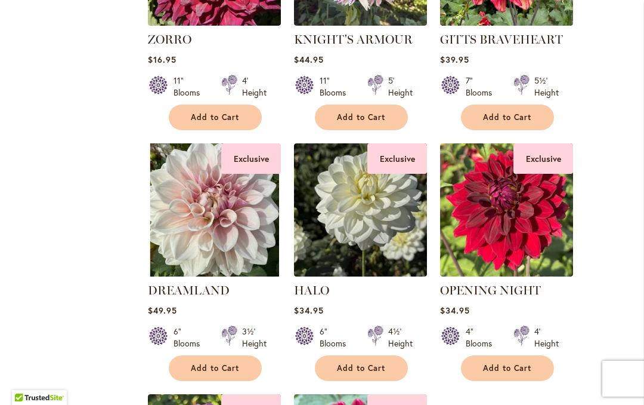
scroll to position [2497, 0]
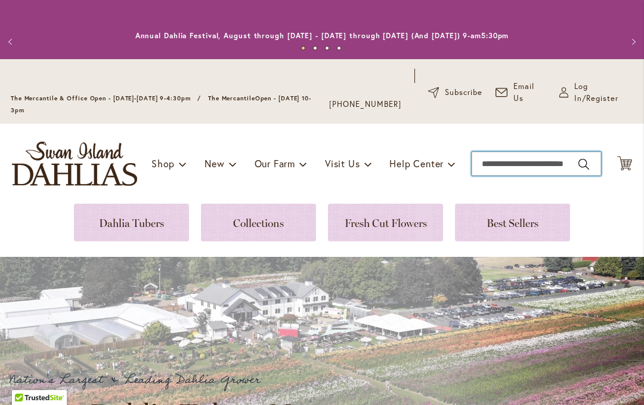
click at [499, 163] on input "Search" at bounding box center [536, 164] width 129 height 24
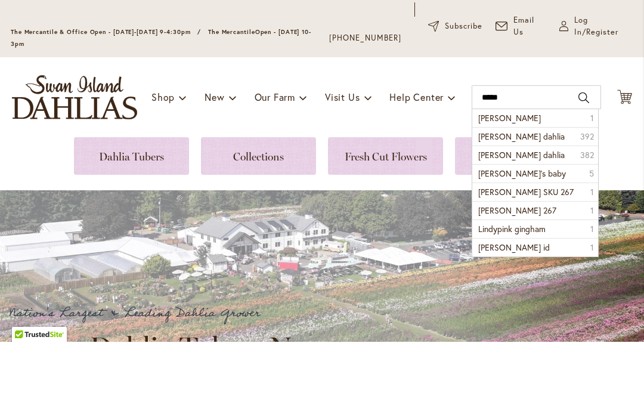
click at [550, 175] on li "Lindy 1" at bounding box center [535, 184] width 125 height 18
type input "*****"
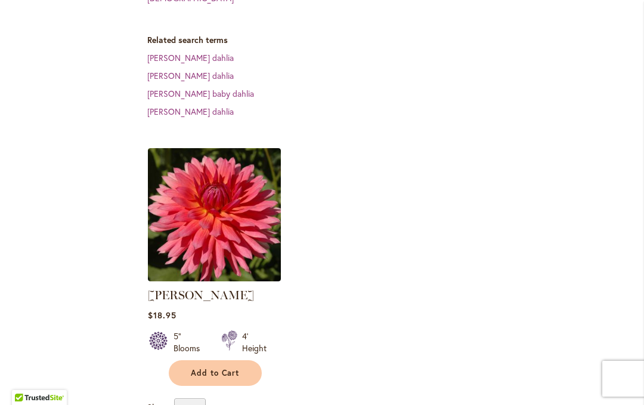
scroll to position [395, 0]
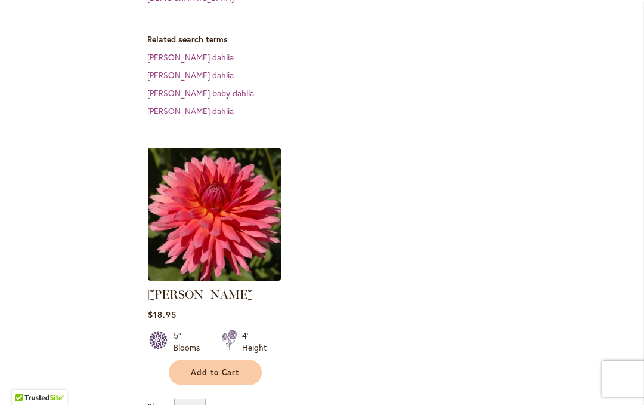
click at [223, 180] on img at bounding box center [214, 213] width 133 height 133
